Goal: Information Seeking & Learning: Learn about a topic

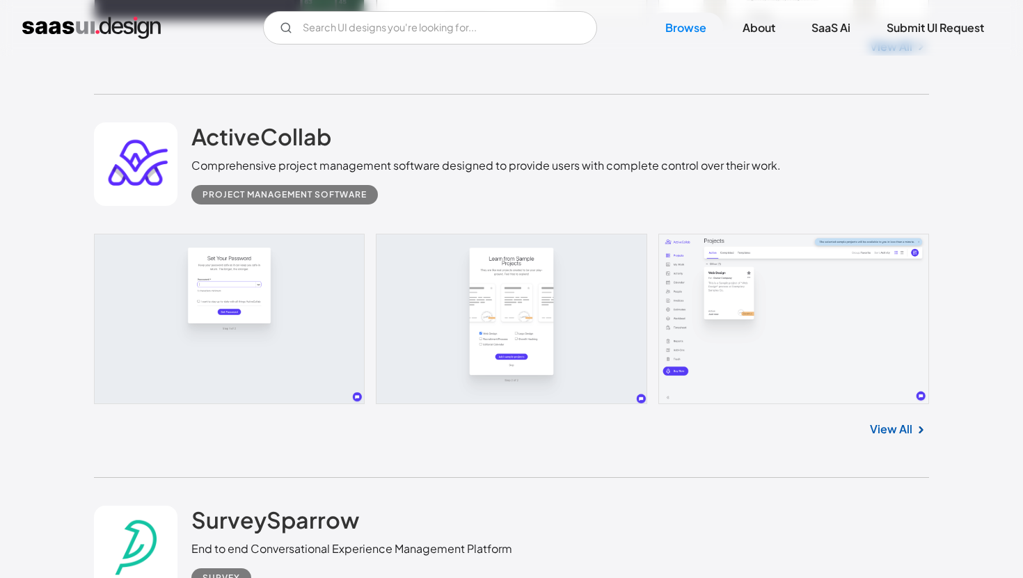
scroll to position [5061, 0]
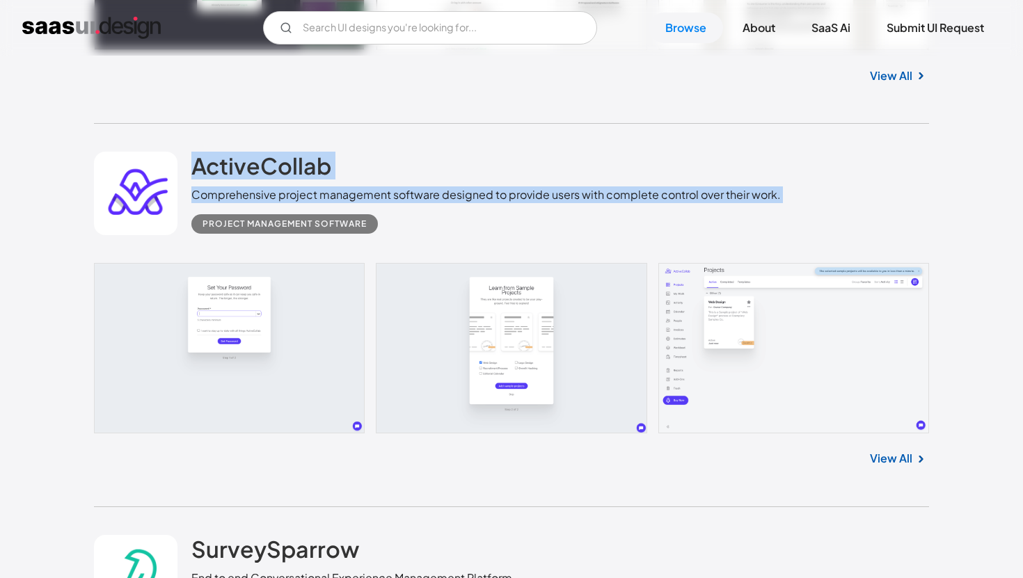
drag, startPoint x: 731, startPoint y: 219, endPoint x: 733, endPoint y: 148, distance: 71.0
click at [733, 148] on div "ActiveCollab Comprehensive project management software designed to provide user…" at bounding box center [511, 193] width 835 height 139
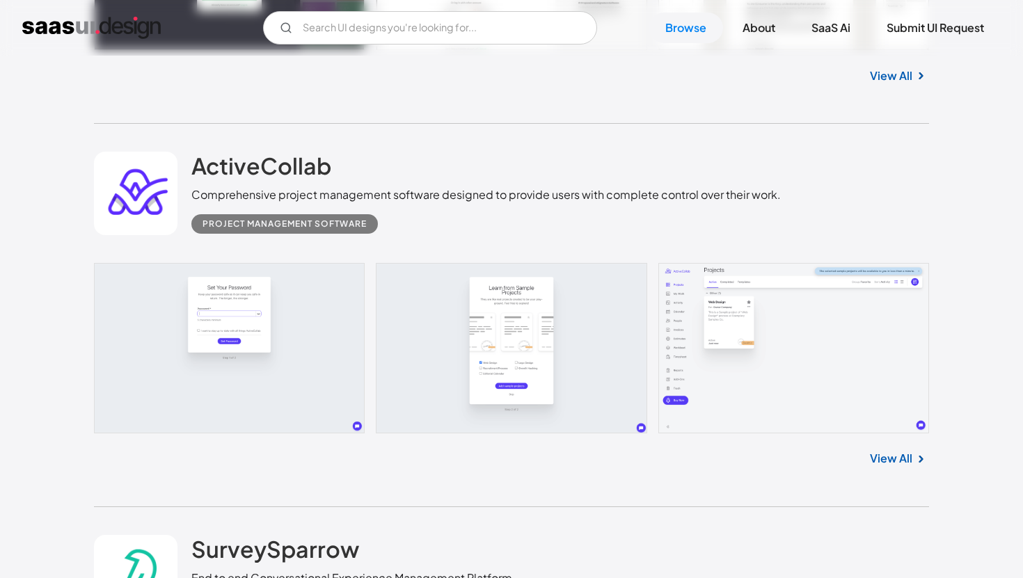
click at [733, 148] on div "ActiveCollab Comprehensive project management software designed to provide user…" at bounding box center [511, 193] width 835 height 139
drag, startPoint x: 733, startPoint y: 148, endPoint x: 733, endPoint y: 197, distance: 48.7
click at [733, 197] on div "ActiveCollab Comprehensive project management software designed to provide user…" at bounding box center [511, 193] width 835 height 139
click at [733, 216] on div "Project Management Software" at bounding box center [485, 218] width 589 height 31
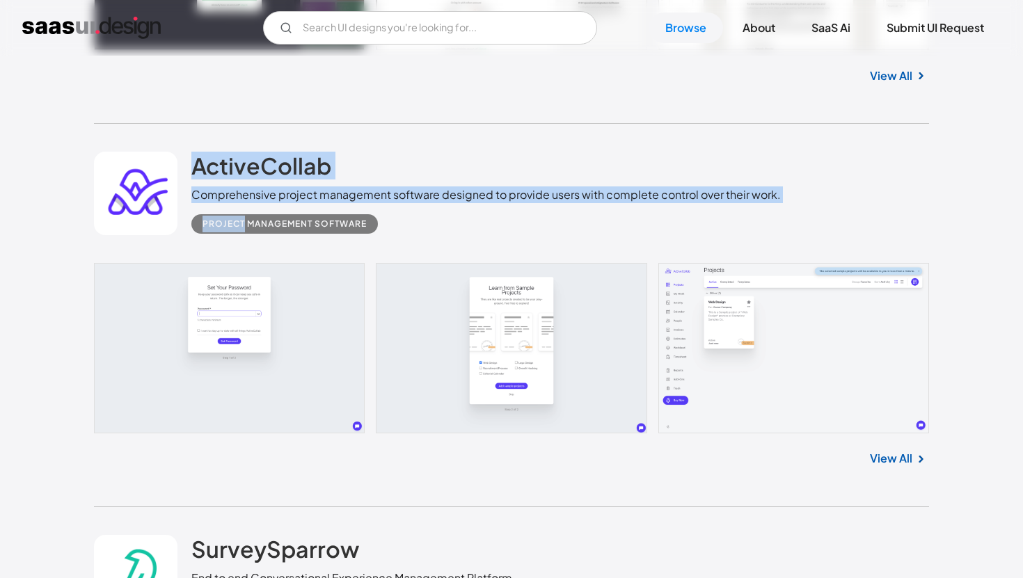
drag, startPoint x: 733, startPoint y: 216, endPoint x: 733, endPoint y: 146, distance: 69.6
click at [733, 146] on div "ActiveCollab Comprehensive project management software designed to provide user…" at bounding box center [511, 193] width 835 height 139
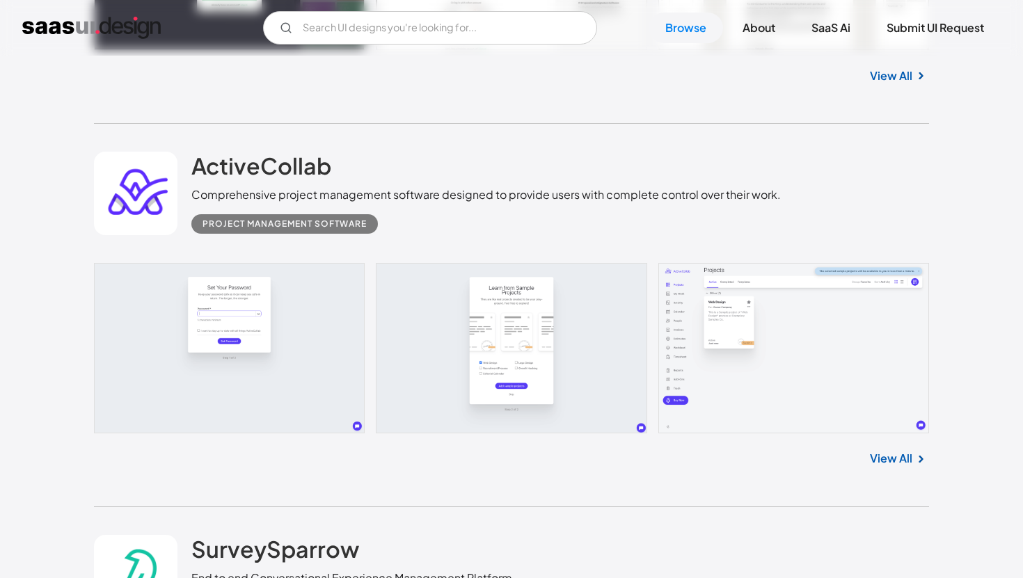
click at [733, 146] on div "ActiveCollab Comprehensive project management software designed to provide user…" at bounding box center [511, 193] width 835 height 139
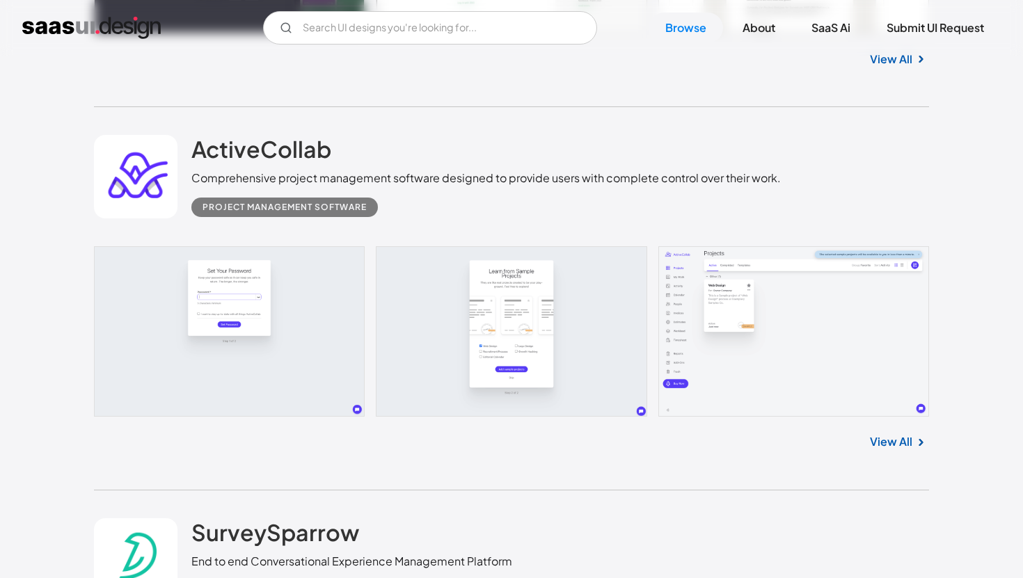
scroll to position [5084, 0]
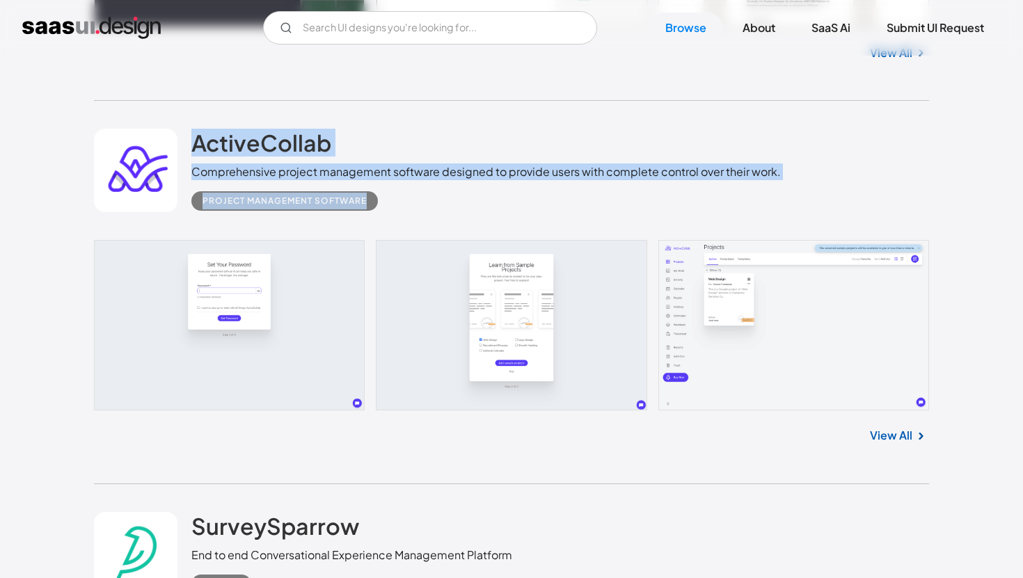
drag, startPoint x: 731, startPoint y: 212, endPoint x: 734, endPoint y: 125, distance: 87.0
click at [734, 125] on div "ActiveCollab Comprehensive project management software designed to provide user…" at bounding box center [511, 170] width 835 height 139
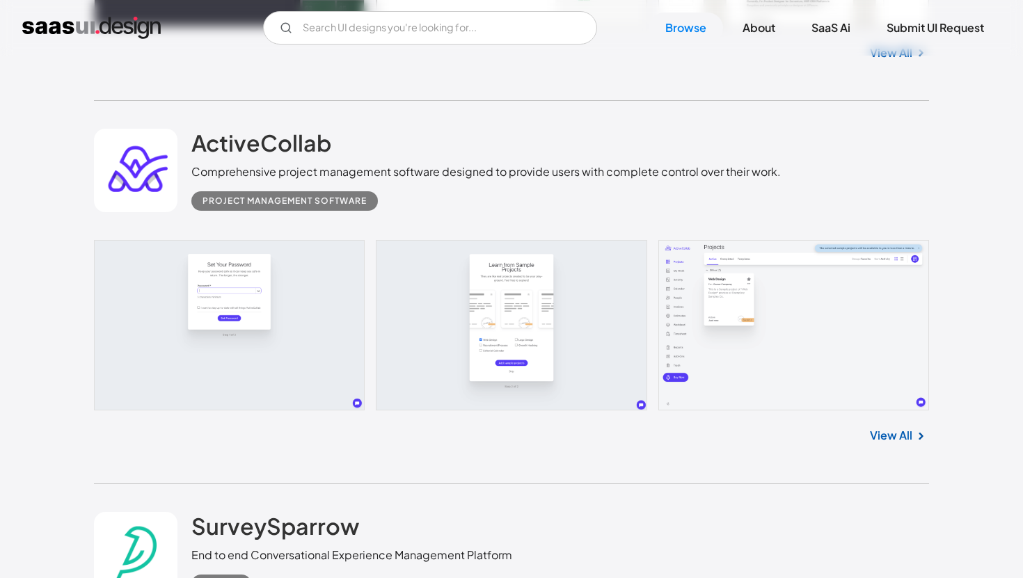
click at [734, 125] on div "ActiveCollab Comprehensive project management software designed to provide user…" at bounding box center [511, 170] width 835 height 139
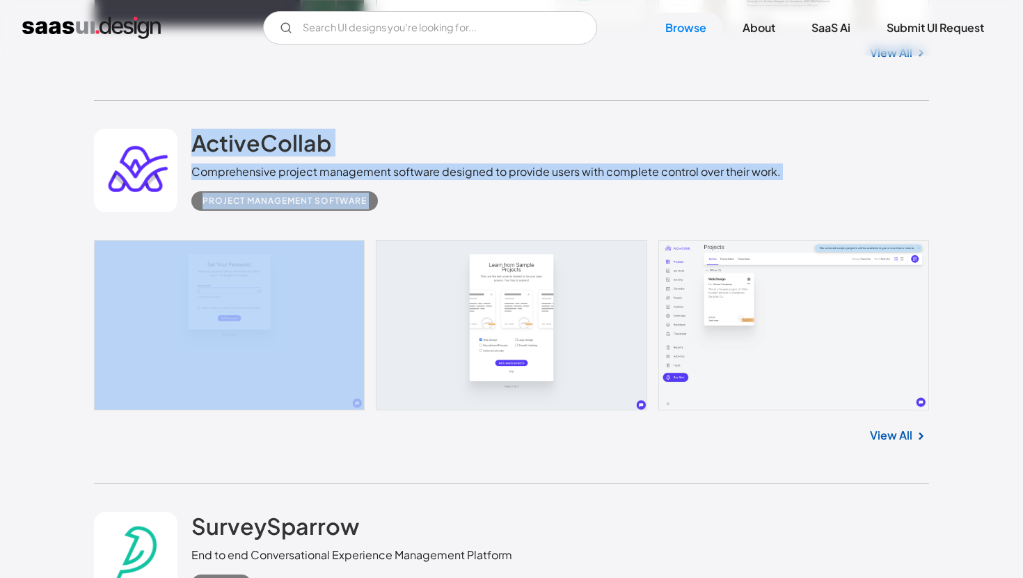
drag, startPoint x: 734, startPoint y: 125, endPoint x: 731, endPoint y: 218, distance: 94.0
click at [731, 212] on div "ActiveCollab Comprehensive project management software designed to provide user…" at bounding box center [511, 170] width 835 height 139
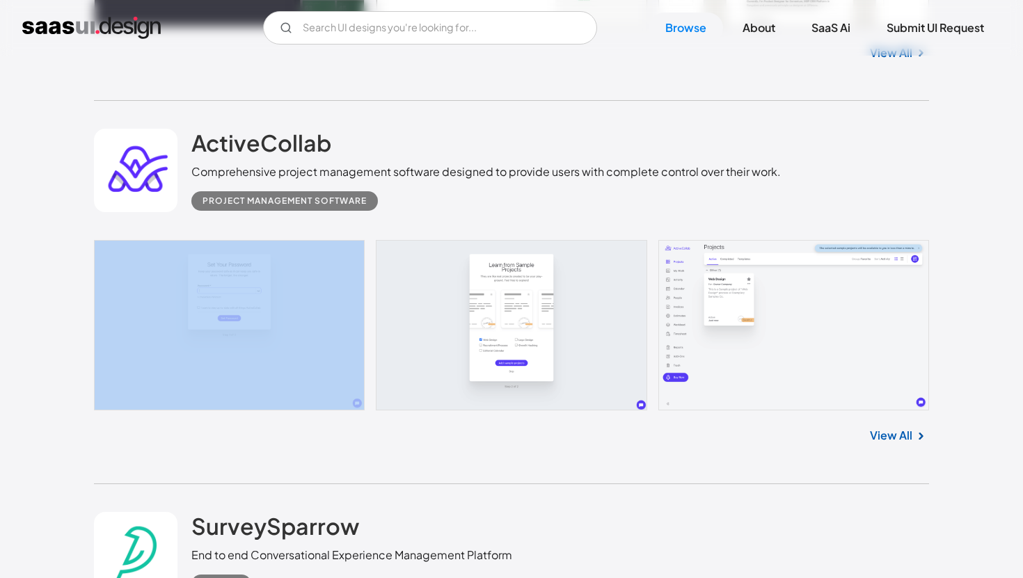
click at [731, 213] on div "ActiveCollab Comprehensive project management software designed to provide user…" at bounding box center [511, 170] width 835 height 139
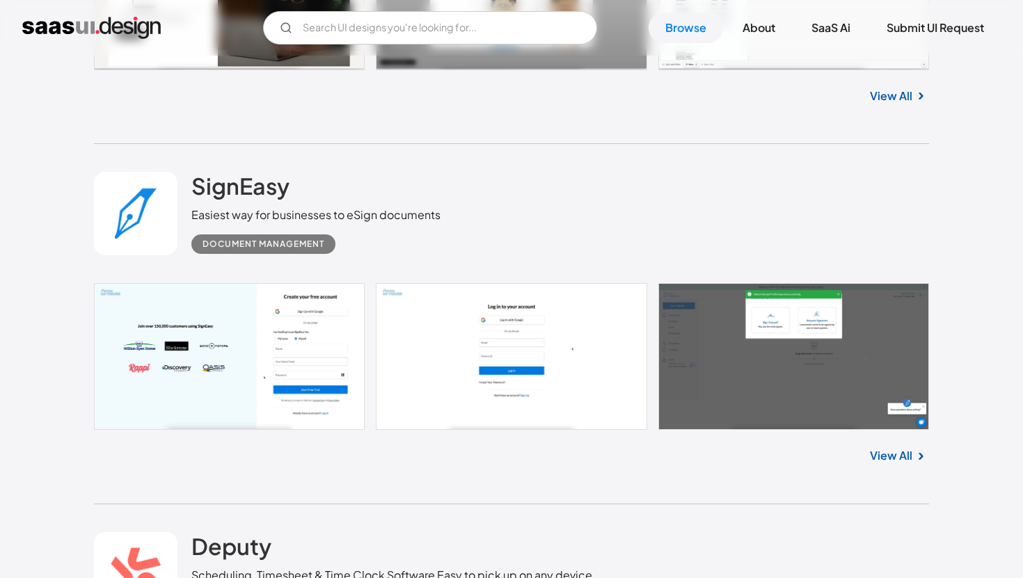
scroll to position [18636, 0]
